Goal: Transaction & Acquisition: Download file/media

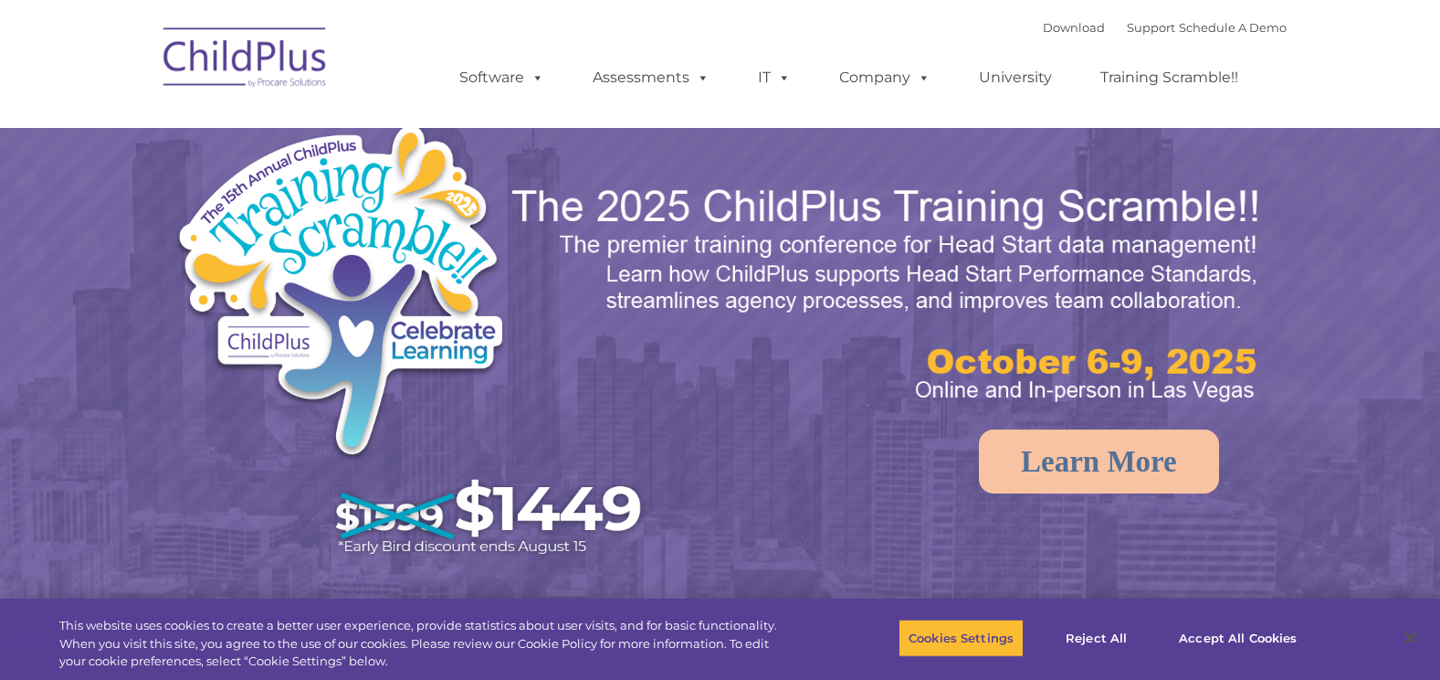
select select "MEDIUM"
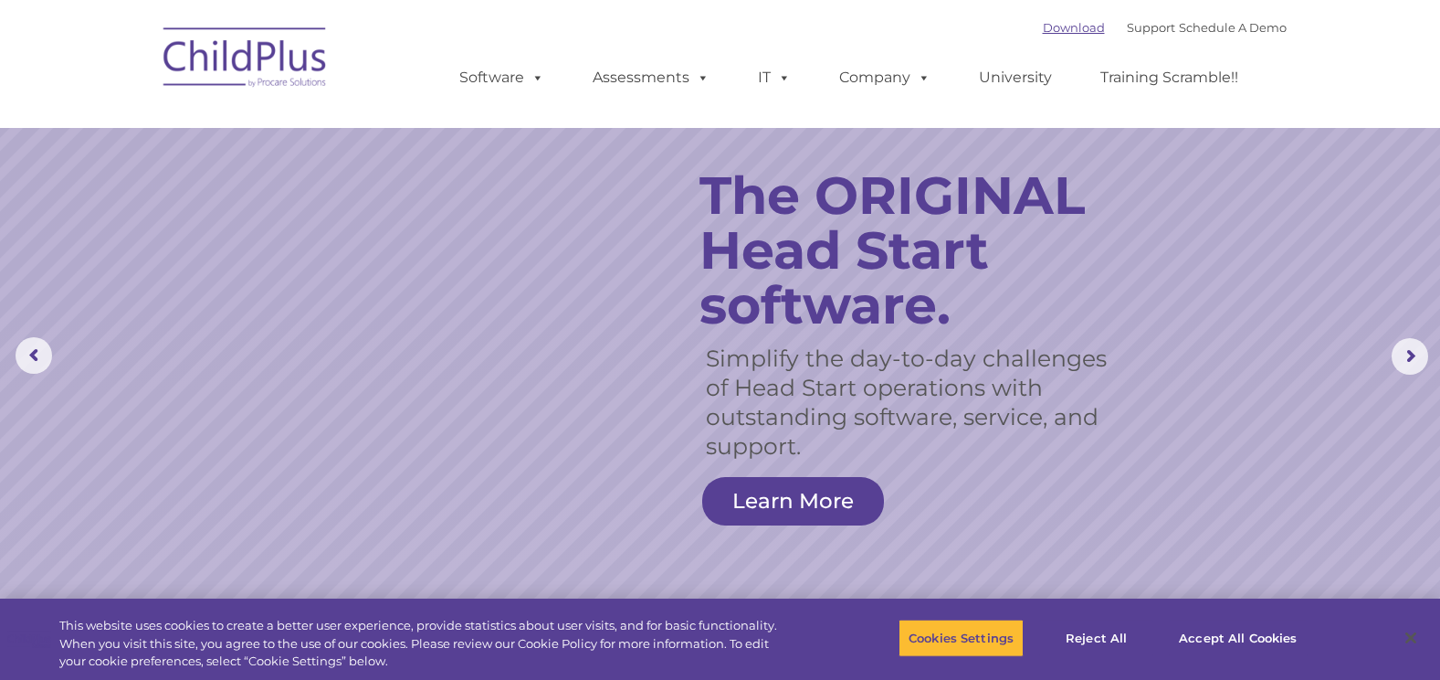
click at [1050, 26] on link "Download" at bounding box center [1074, 27] width 62 height 15
click at [1043, 25] on link "Download" at bounding box center [1074, 27] width 62 height 15
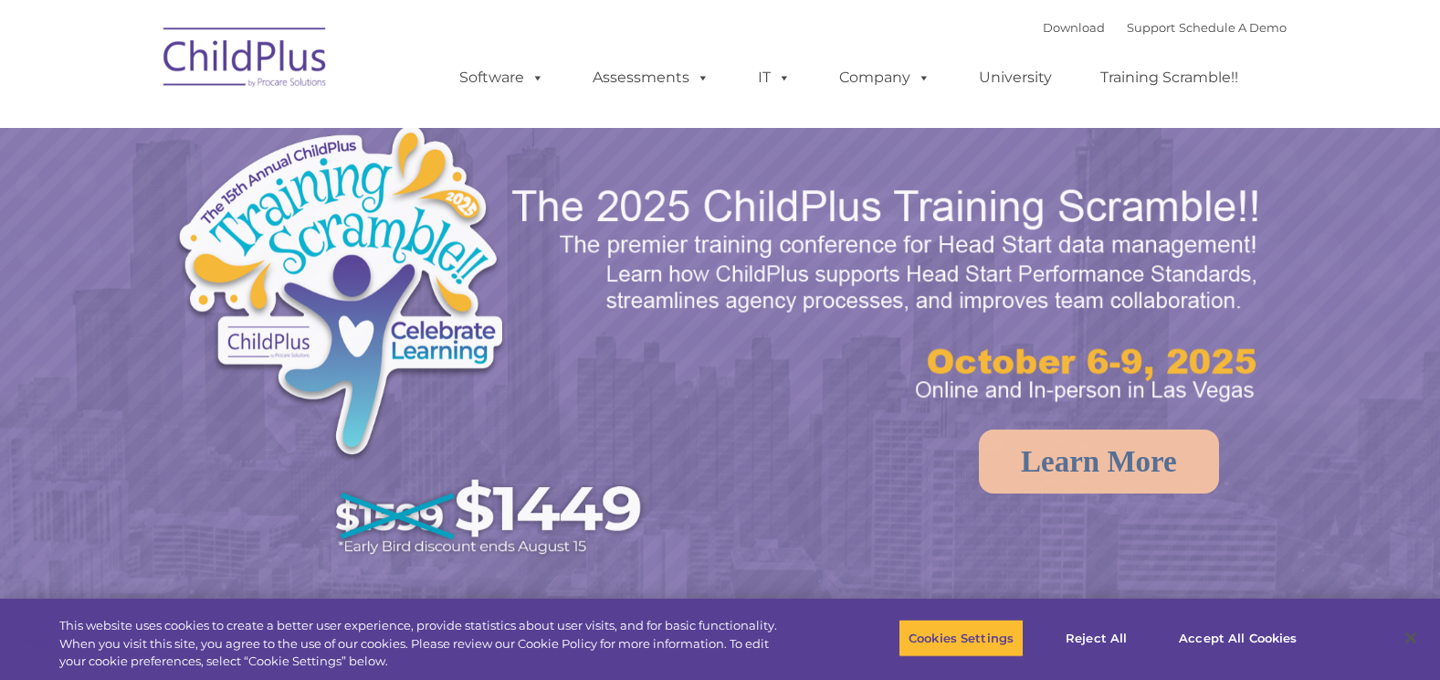
select select "MEDIUM"
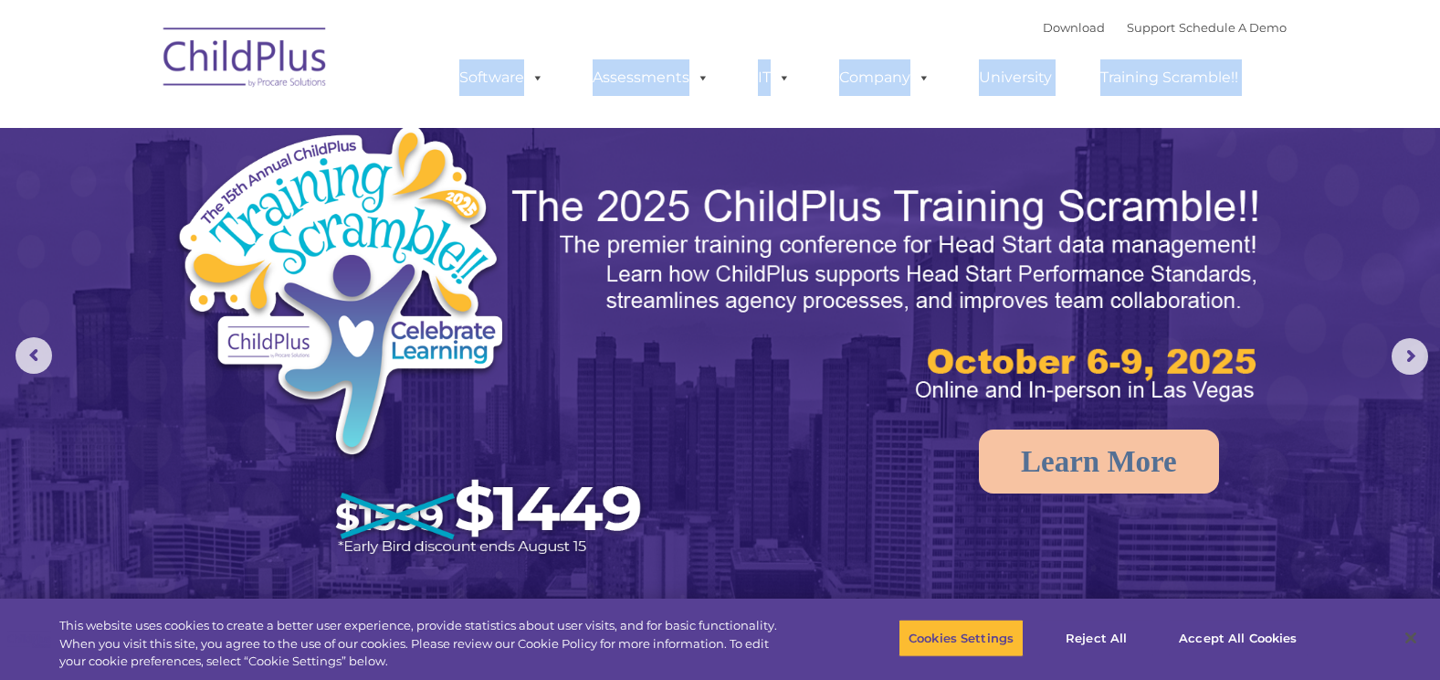
drag, startPoint x: 195, startPoint y: 127, endPoint x: 0, endPoint y: 269, distance: 241.1
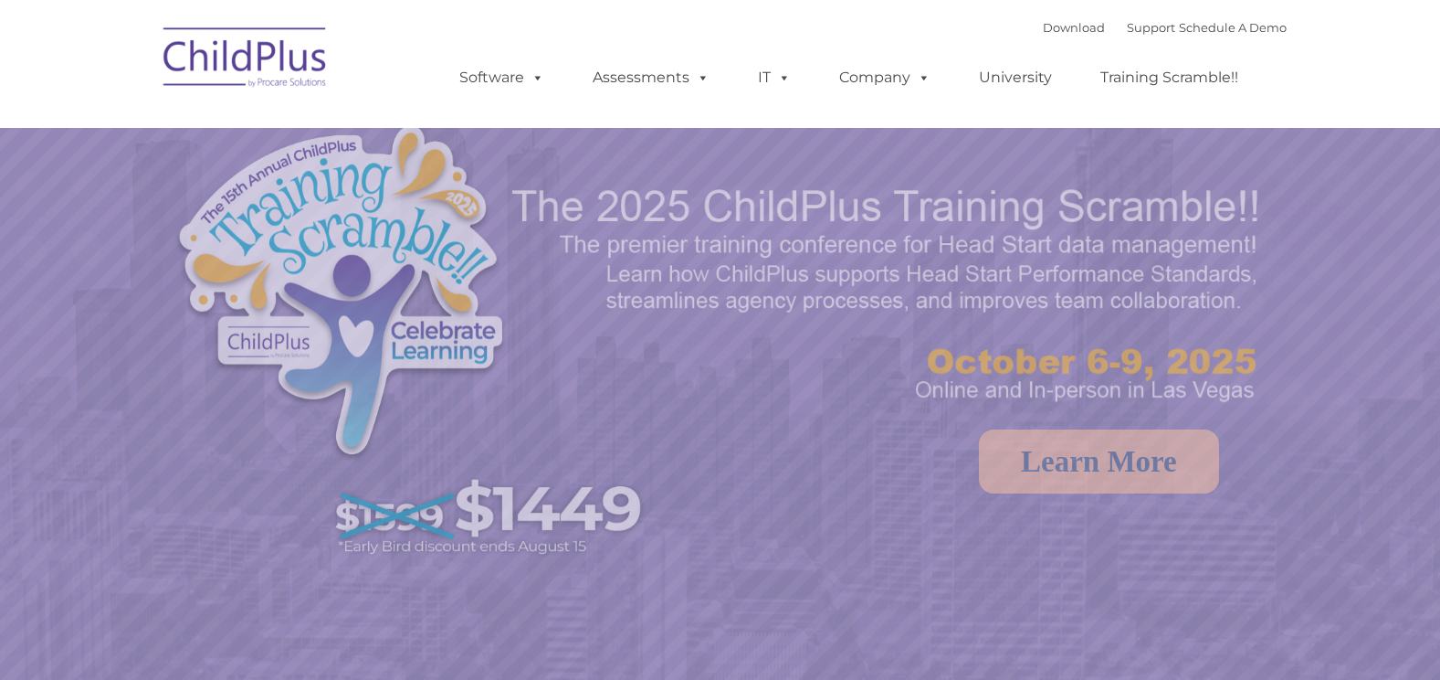
select select "MEDIUM"
